Goal: Download file/media

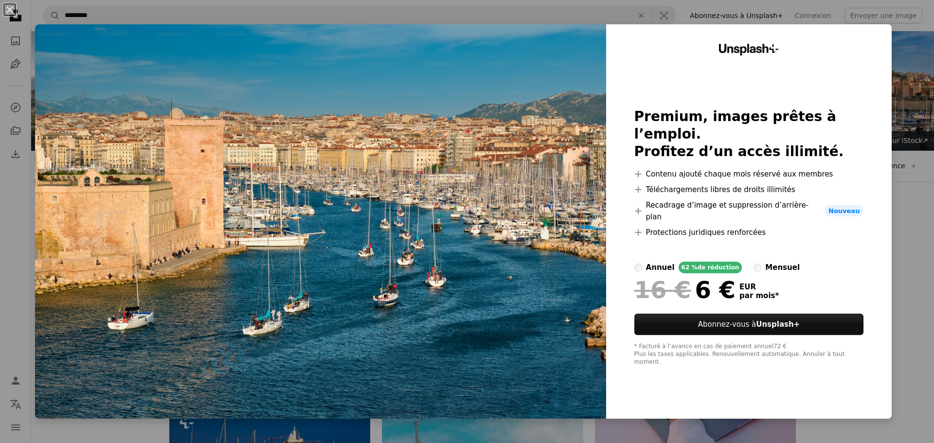
click at [890, 145] on div "An X shape Unsplash+ Premium, images prêtes à l’emploi. Profitez d’un accès ill…" at bounding box center [467, 221] width 934 height 443
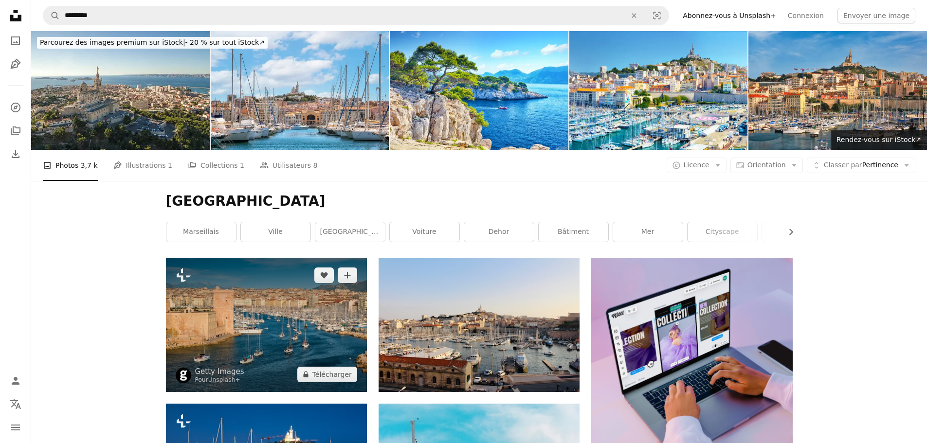
click at [245, 307] on img at bounding box center [266, 325] width 201 height 134
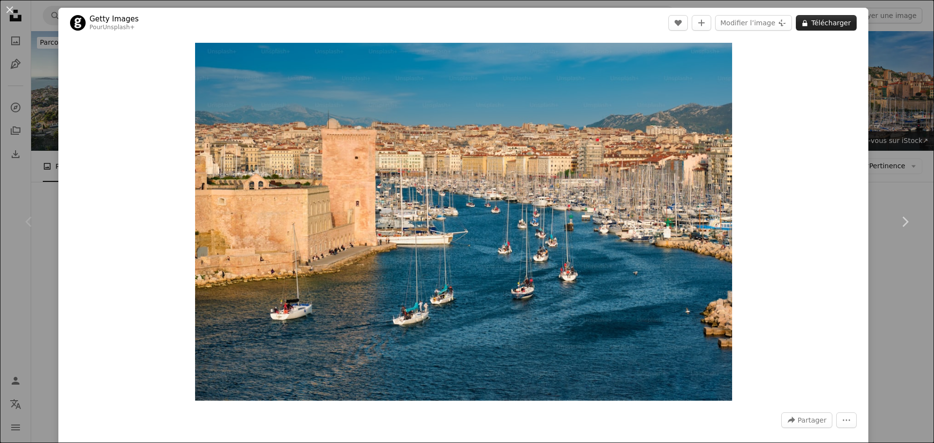
click at [828, 27] on button "A lock Télécharger" at bounding box center [826, 23] width 61 height 16
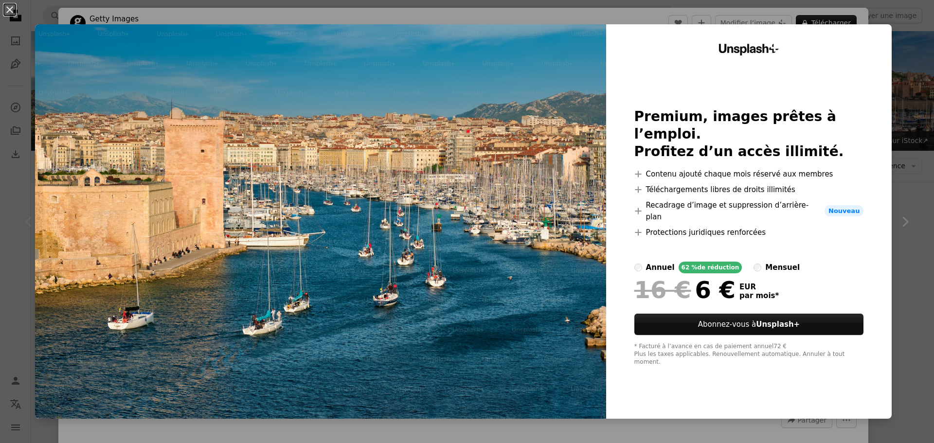
click at [899, 67] on div "An X shape Unsplash+ Premium, images prêtes à l’emploi. Profitez d’un accès ill…" at bounding box center [467, 221] width 934 height 443
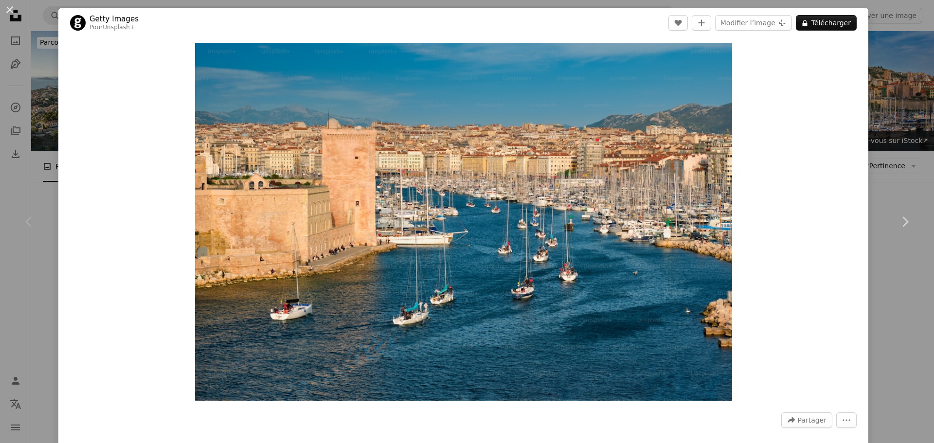
click at [875, 100] on div "An X shape Chevron left Chevron right Getty Images Pour Unsplash+ A heart A plu…" at bounding box center [467, 221] width 934 height 443
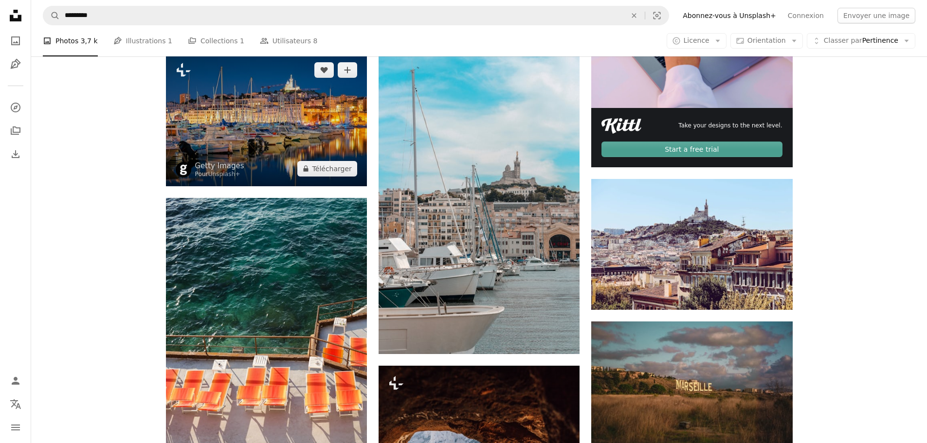
scroll to position [352, 0]
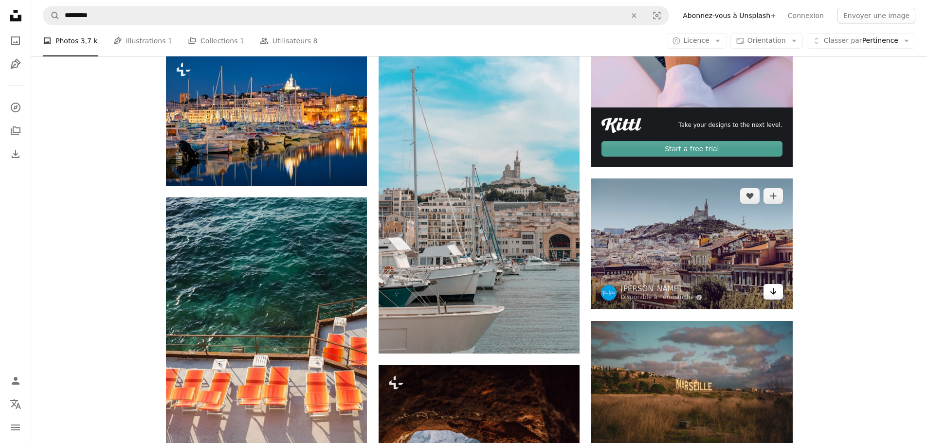
click at [772, 295] on icon "Arrow pointing down" at bounding box center [773, 292] width 8 height 12
